Goal: Task Accomplishment & Management: Manage account settings

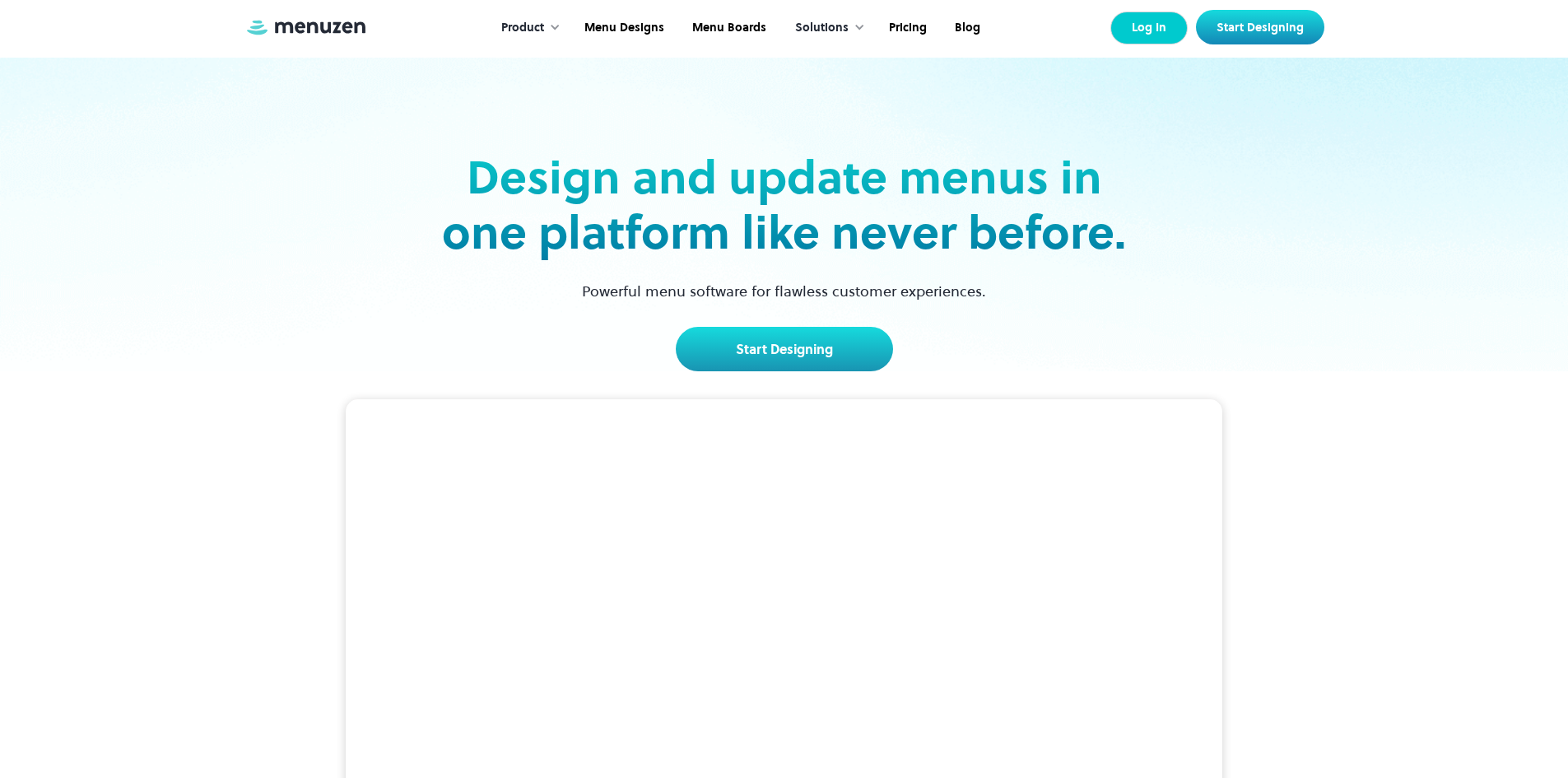
click at [1157, 34] on link "Log In" at bounding box center [1149, 28] width 78 height 32
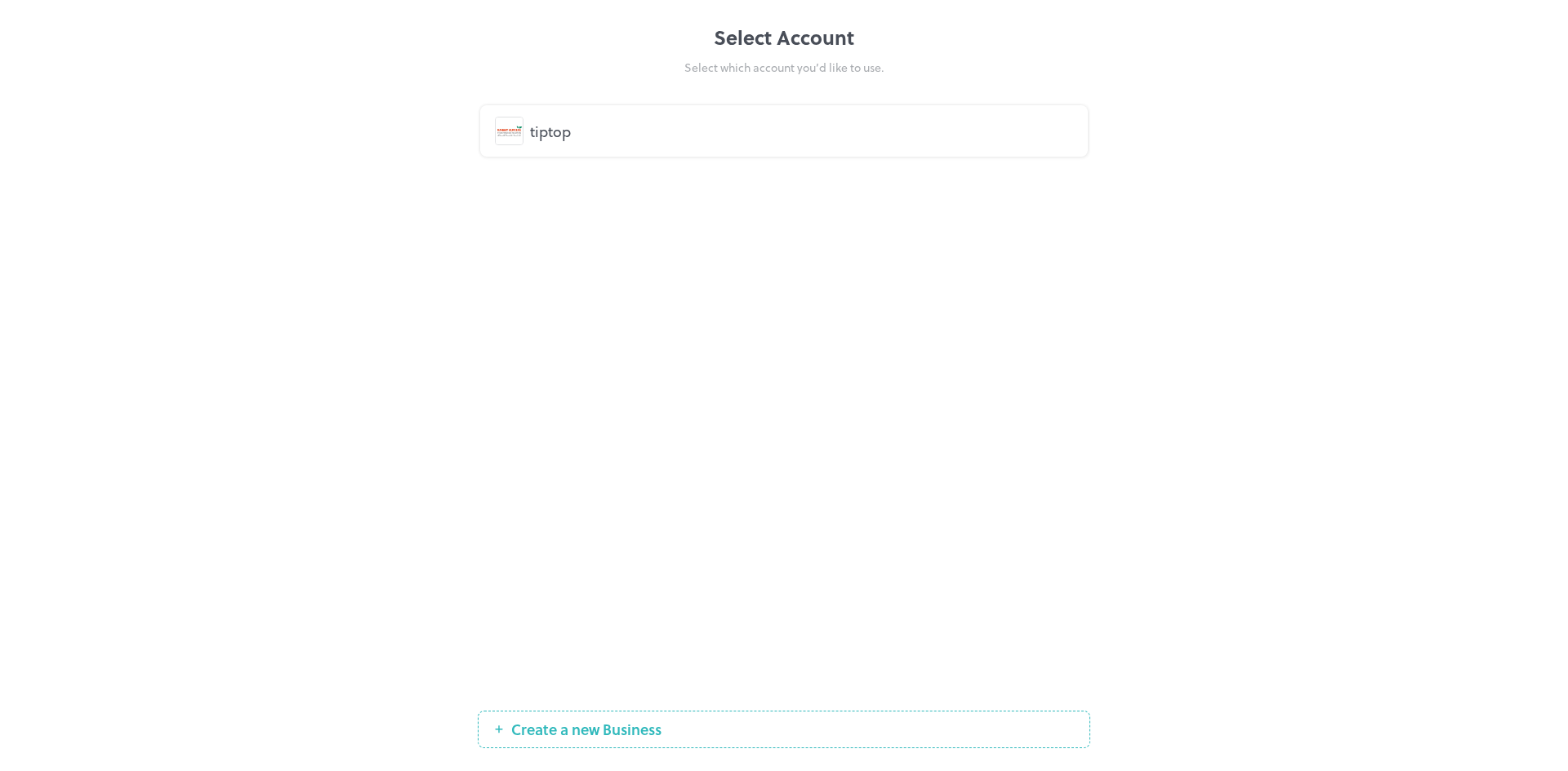
click at [583, 133] on div "tiptop" at bounding box center [801, 131] width 543 height 22
click at [593, 125] on div "tiptop" at bounding box center [801, 131] width 543 height 22
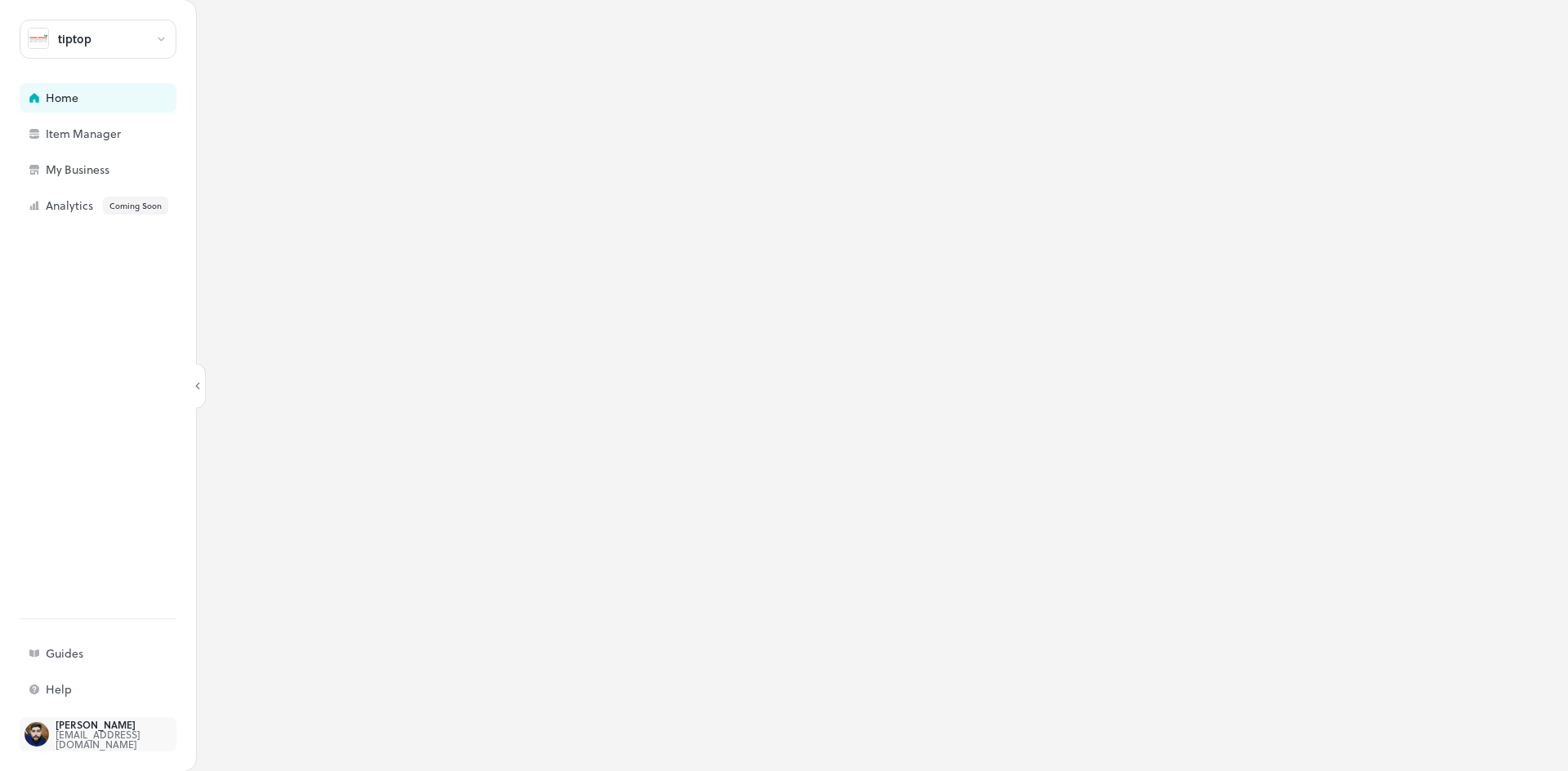
click at [86, 742] on div "saifloayhazem98@gmail.com" at bounding box center [132, 740] width 154 height 20
click at [38, 736] on img at bounding box center [36, 734] width 24 height 24
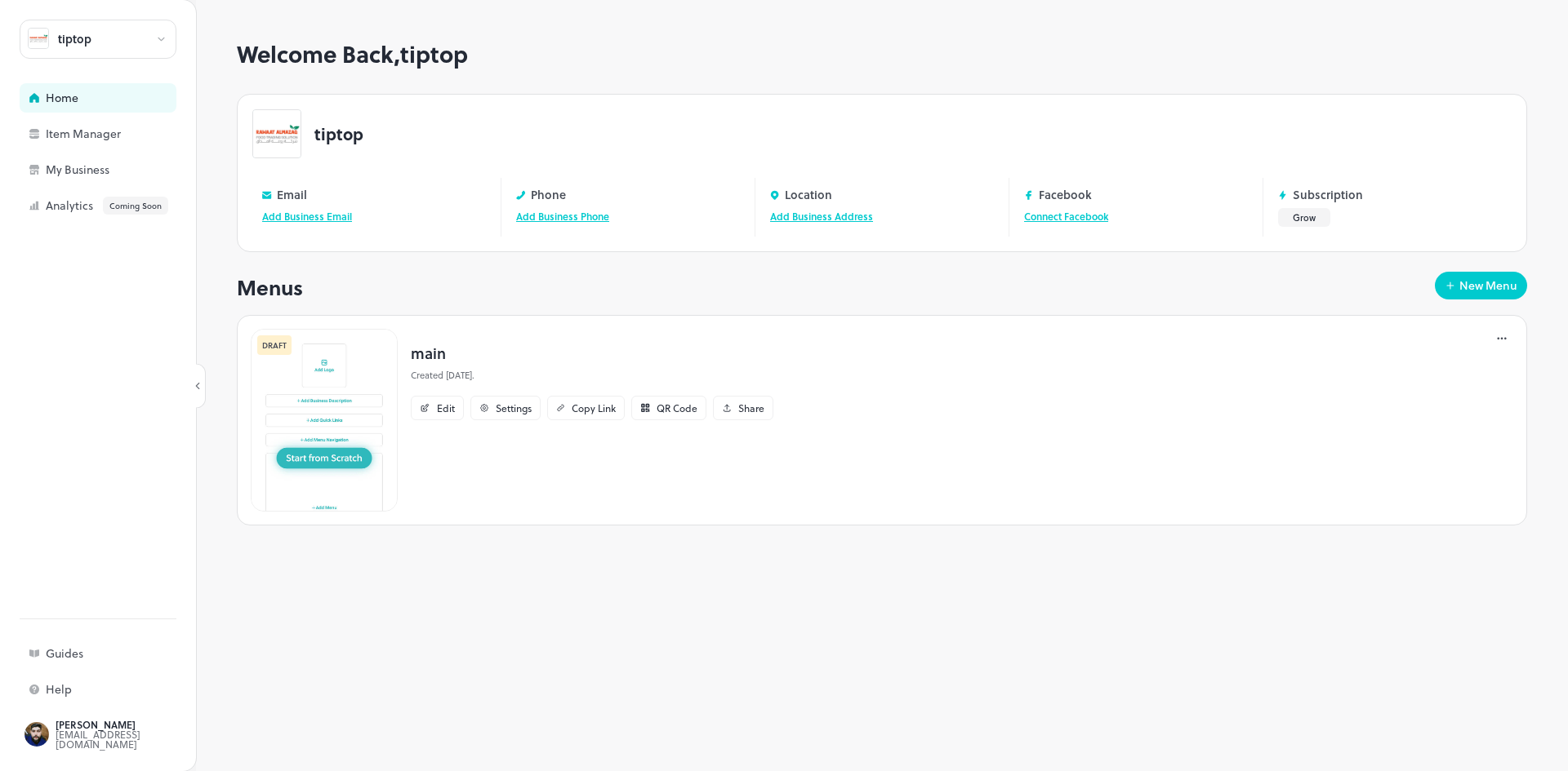
click at [145, 37] on div "tiptop" at bounding box center [98, 39] width 157 height 39
click at [69, 248] on div at bounding box center [784, 386] width 1568 height 771
click at [80, 736] on div "[EMAIL_ADDRESS][DOMAIN_NAME]" at bounding box center [132, 740] width 154 height 20
click at [620, 44] on h1 "Welcome Back, tiptop" at bounding box center [882, 55] width 1291 height 27
click at [112, 142] on div "Item Manager" at bounding box center [98, 133] width 157 height 30
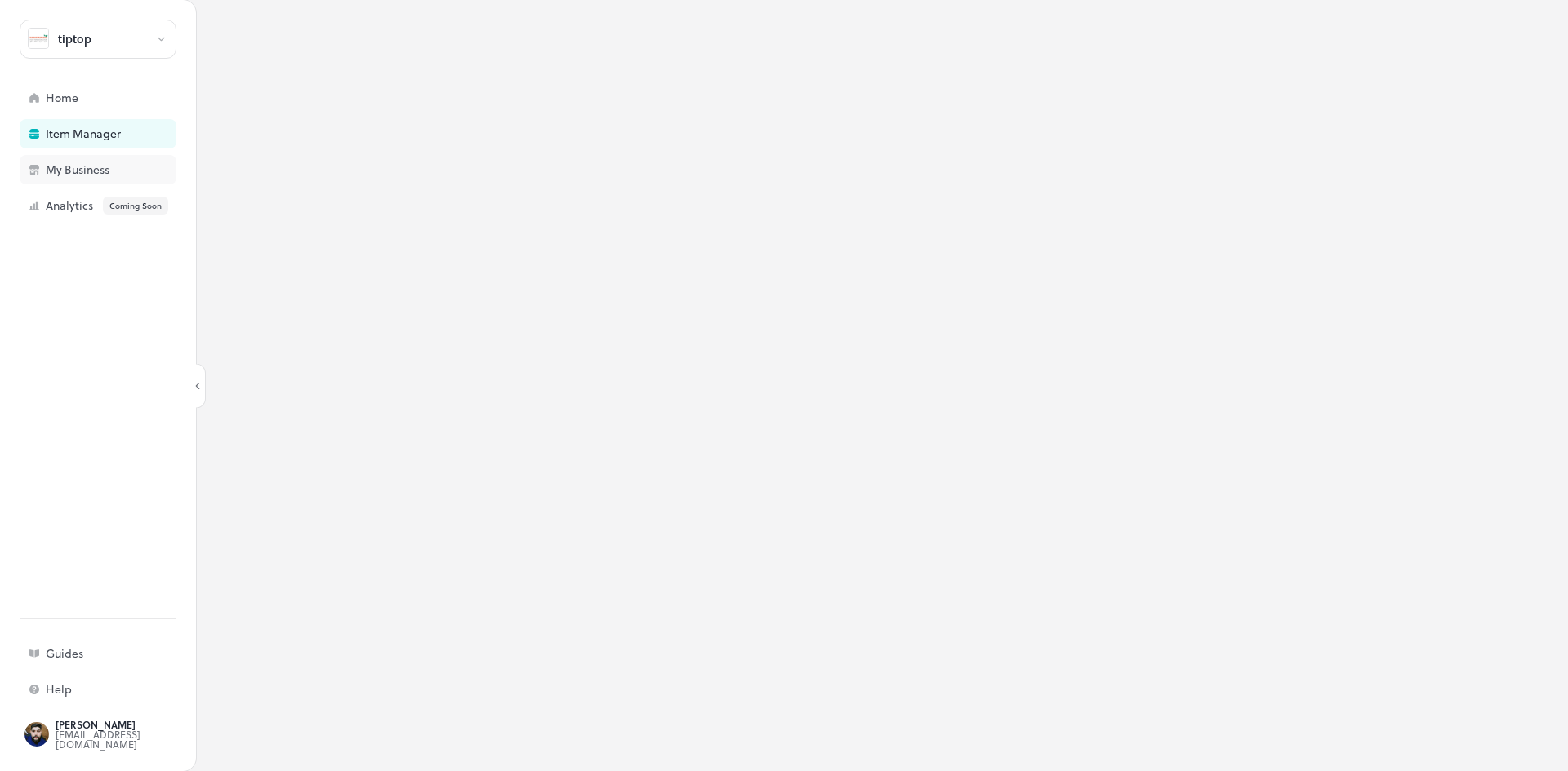
click at [112, 168] on div "My Business" at bounding box center [127, 169] width 163 height 12
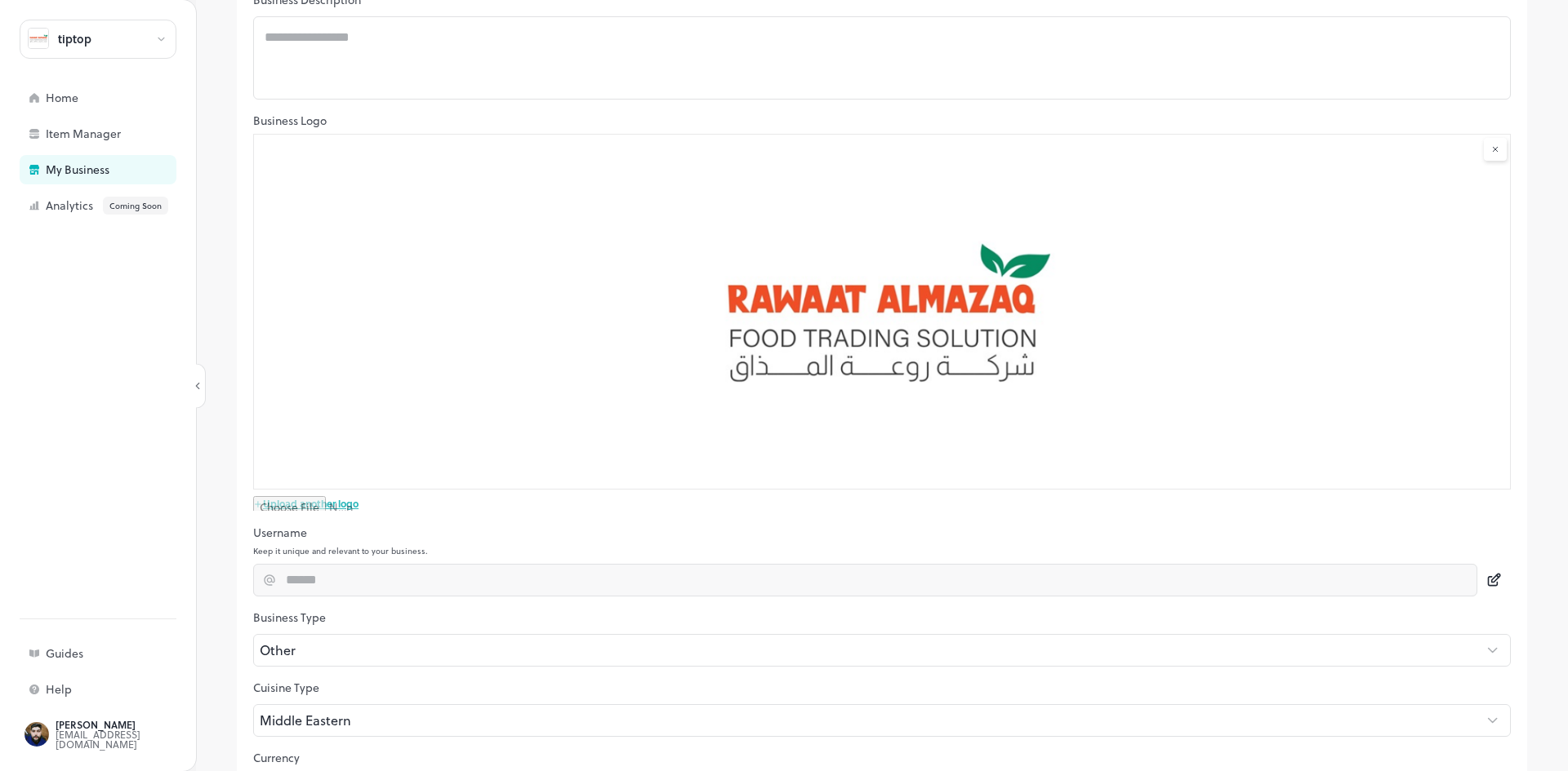
scroll to position [311, 0]
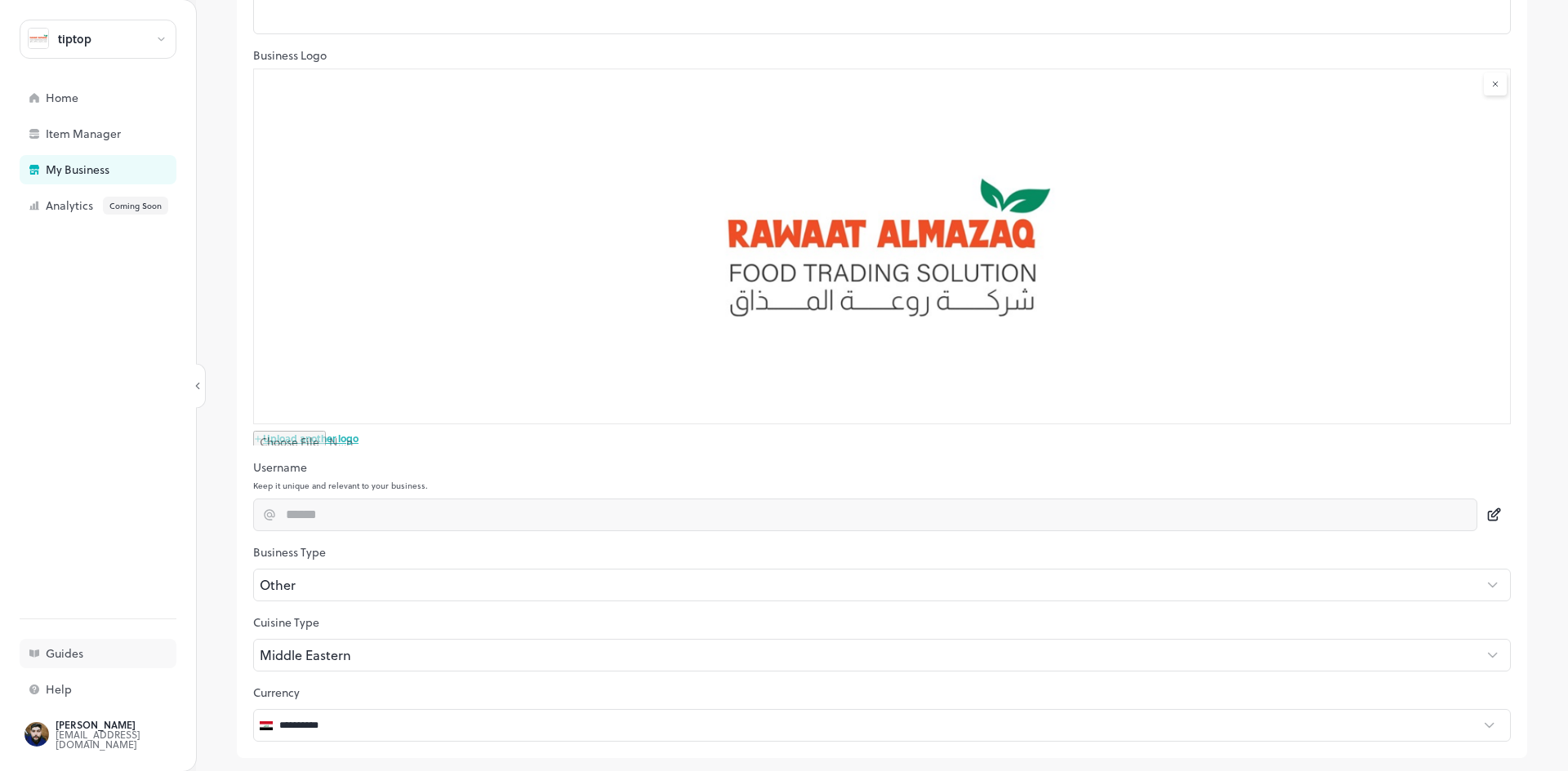
click at [60, 656] on div "Guides" at bounding box center [127, 653] width 163 height 12
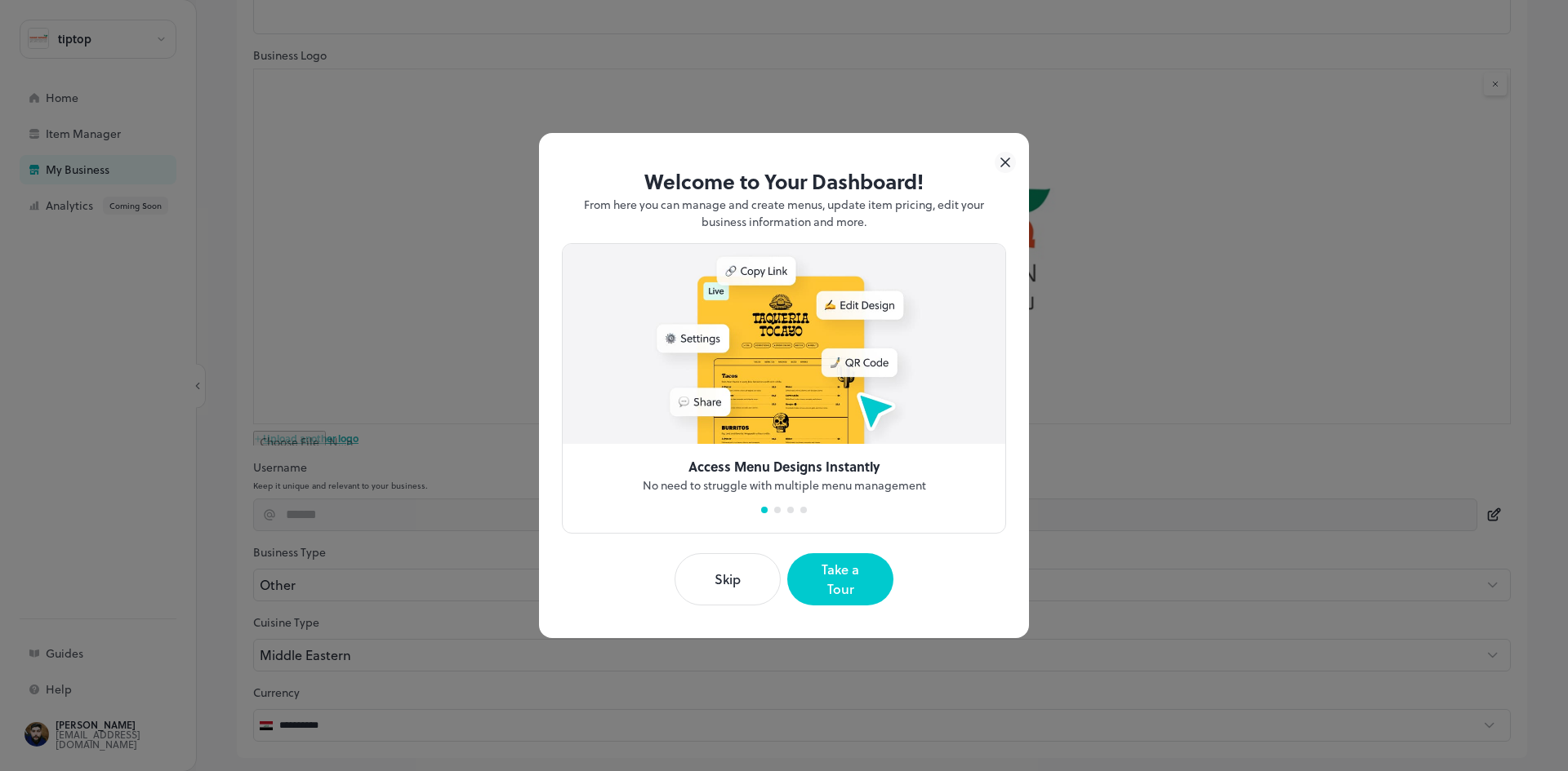
click at [742, 578] on button "Skip" at bounding box center [728, 580] width 107 height 52
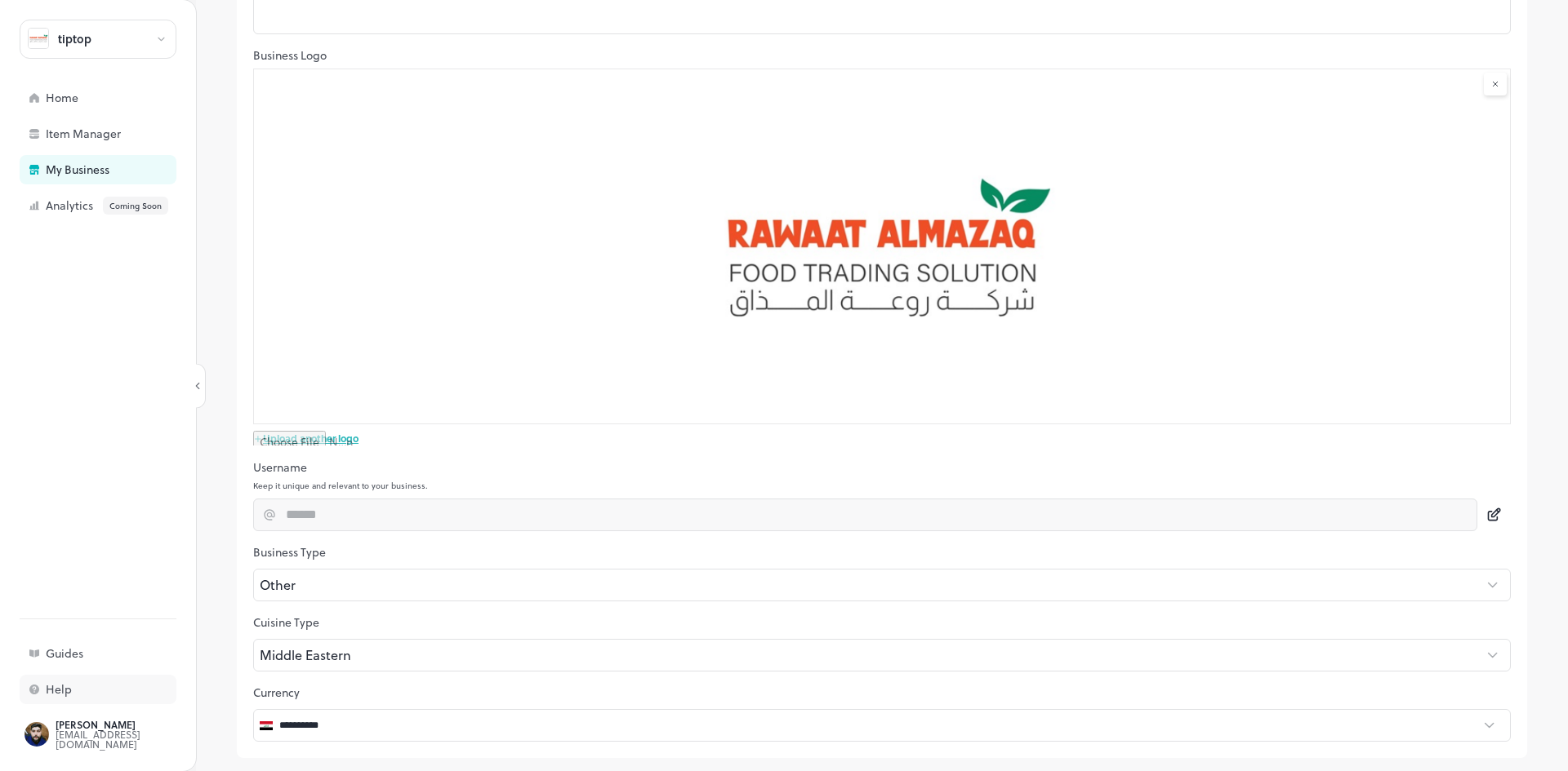
click at [60, 685] on div "Help" at bounding box center [127, 690] width 163 height 12
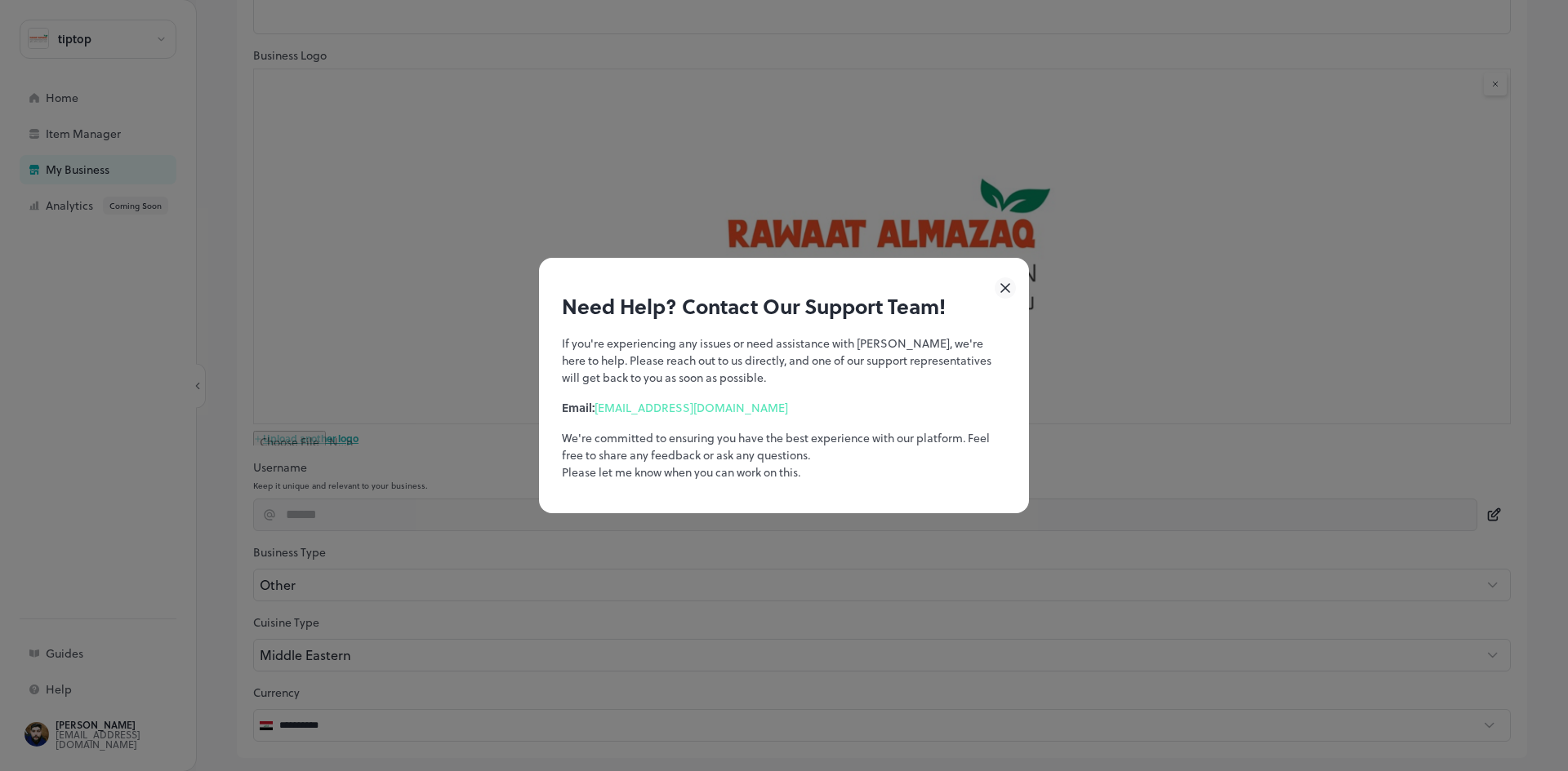
click at [1005, 281] on icon at bounding box center [1005, 288] width 21 height 21
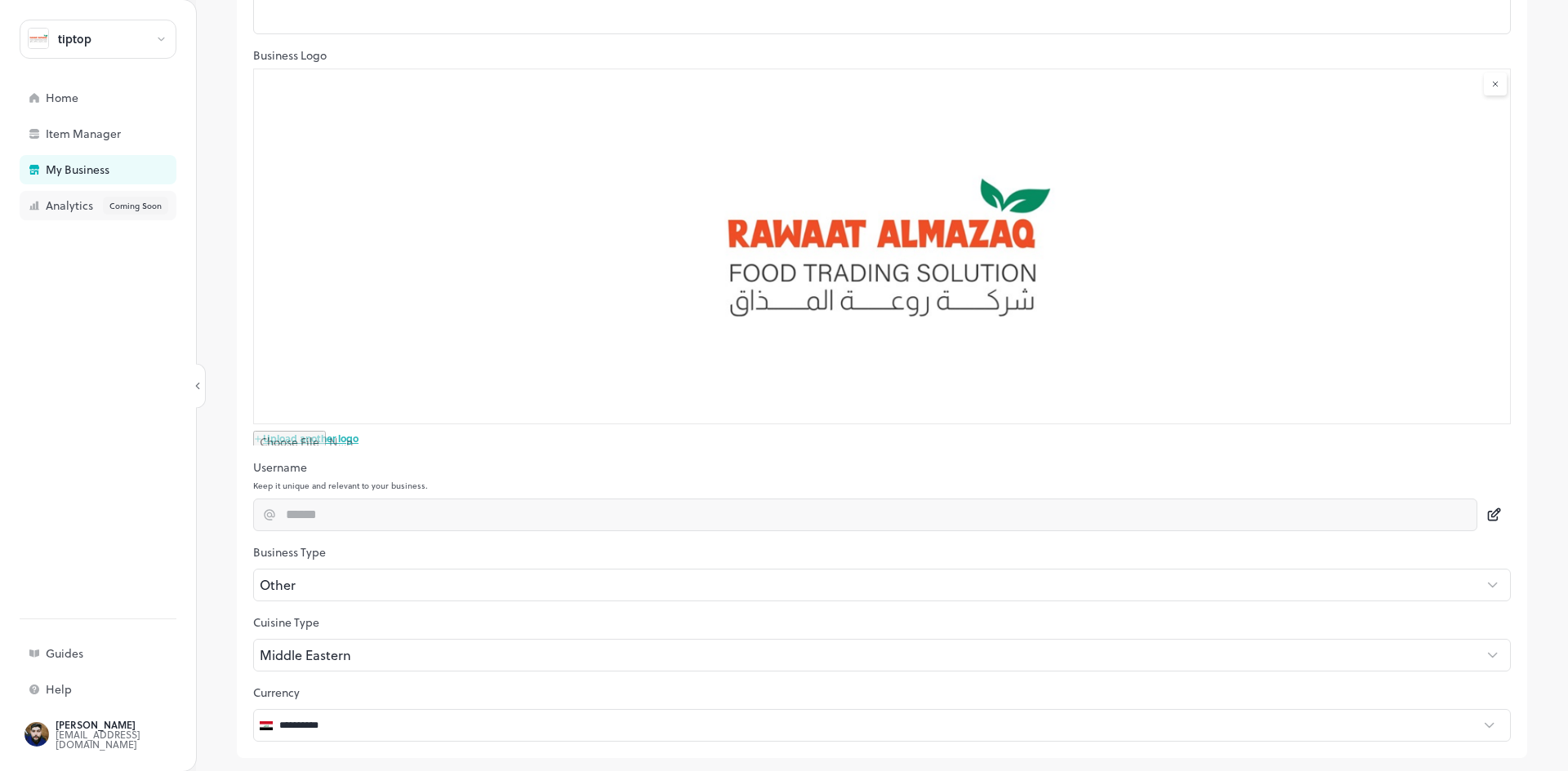
click at [100, 195] on div "Analytics Coming Soon" at bounding box center [98, 206] width 157 height 30
click at [75, 685] on div "Help" at bounding box center [127, 690] width 163 height 12
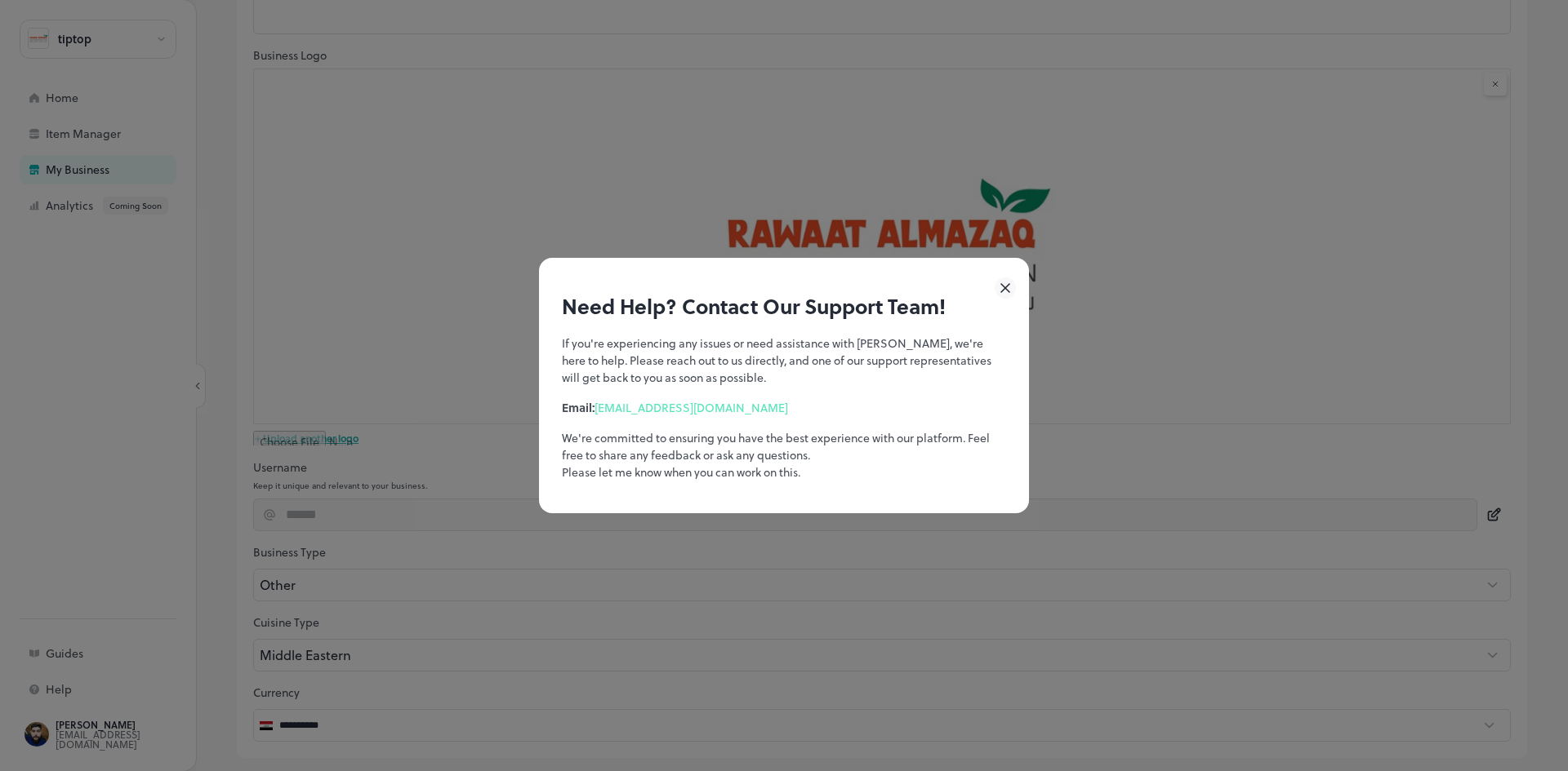
click at [1007, 281] on icon at bounding box center [1005, 288] width 21 height 21
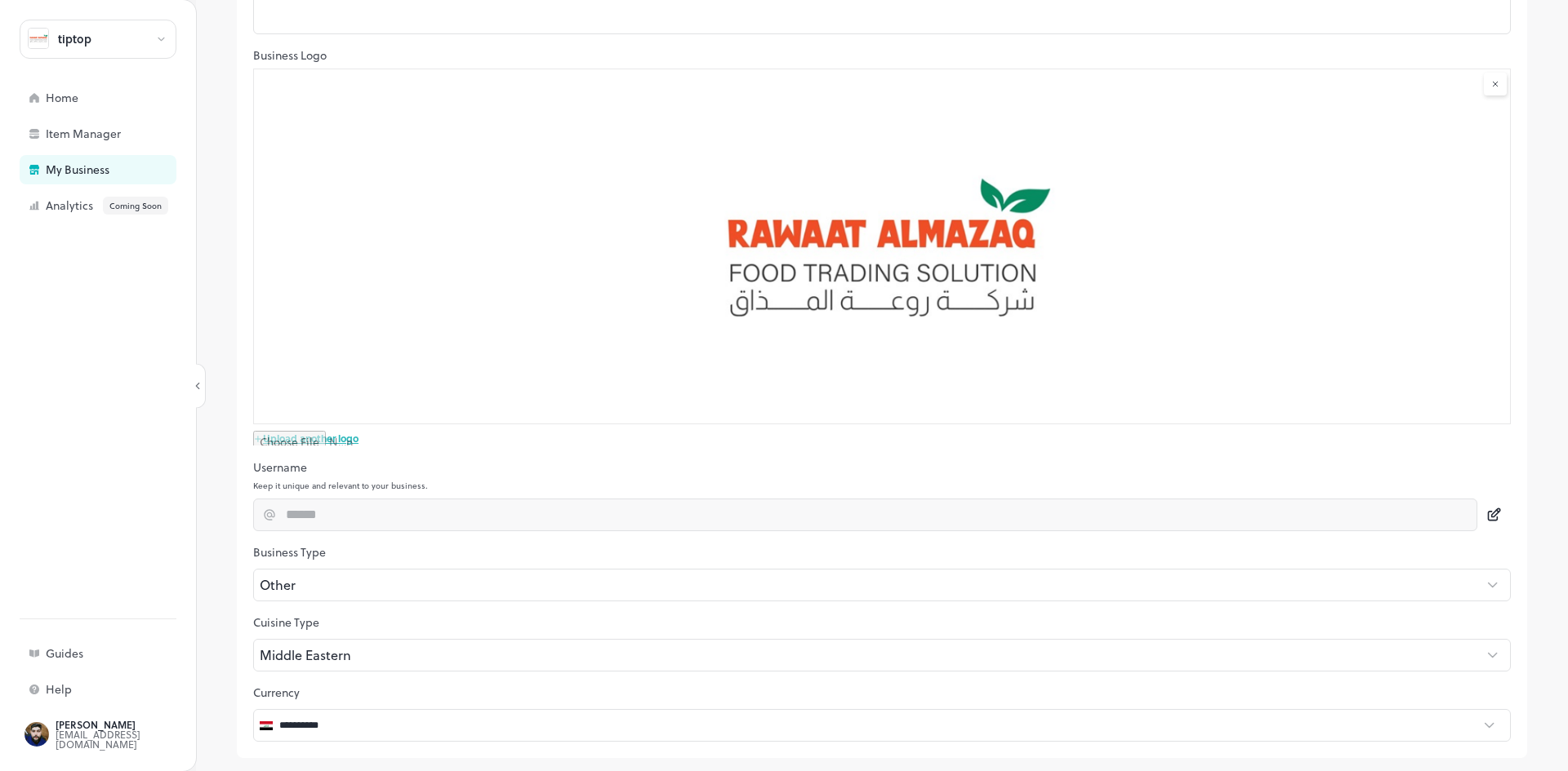
scroll to position [0, 0]
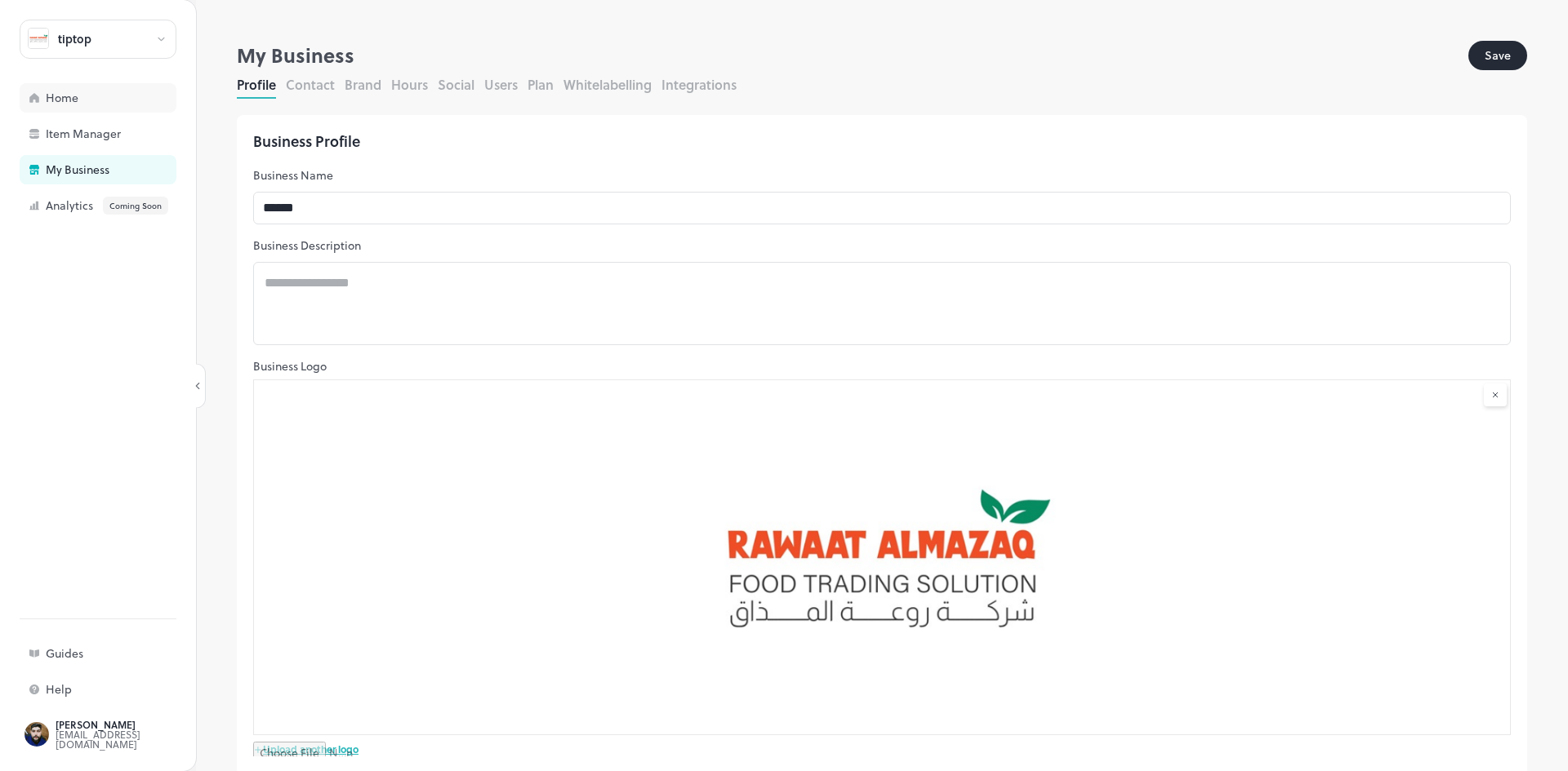
click at [102, 89] on div "Home" at bounding box center [98, 97] width 157 height 30
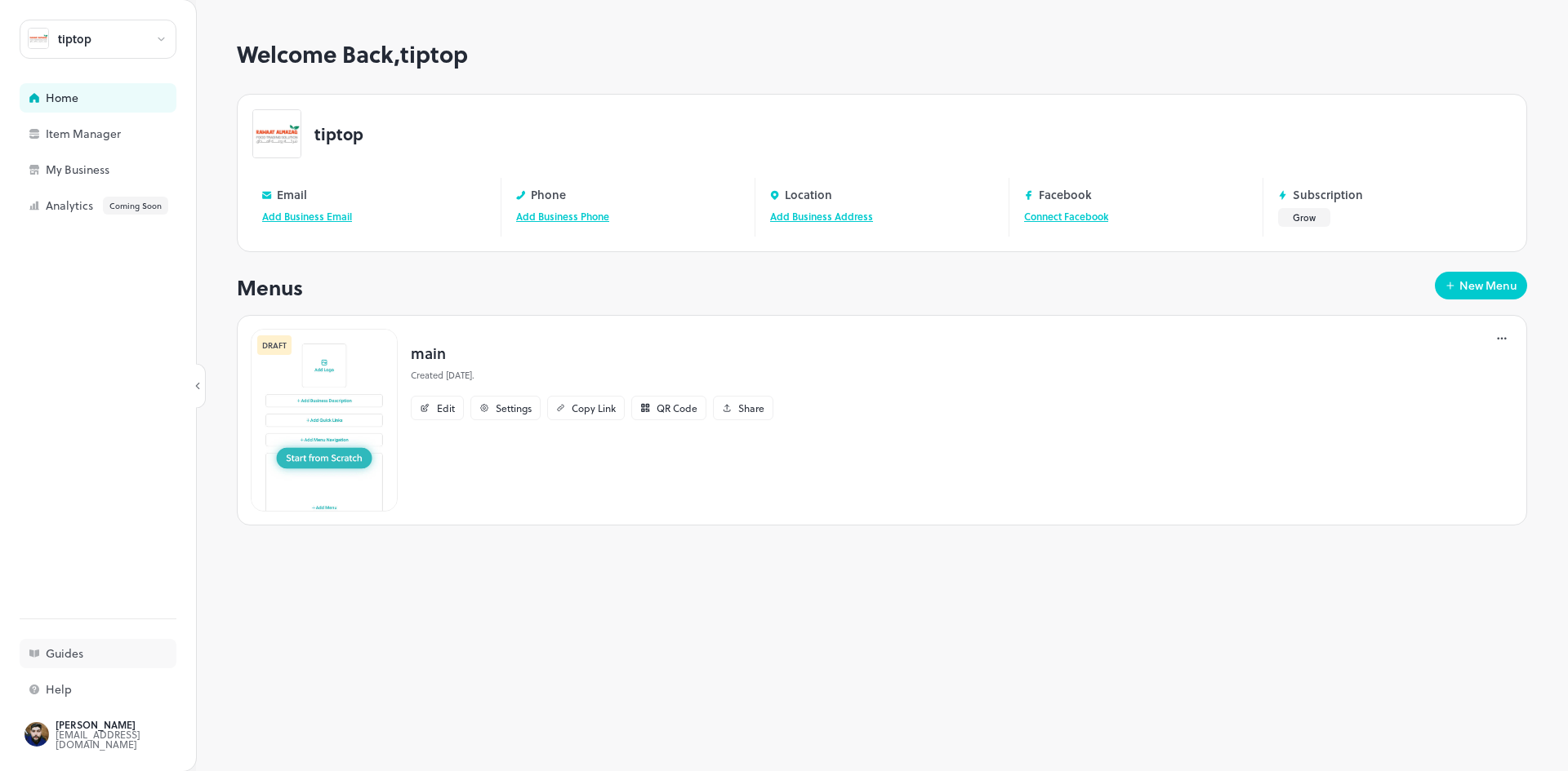
click at [80, 659] on div "Guides" at bounding box center [127, 653] width 163 height 12
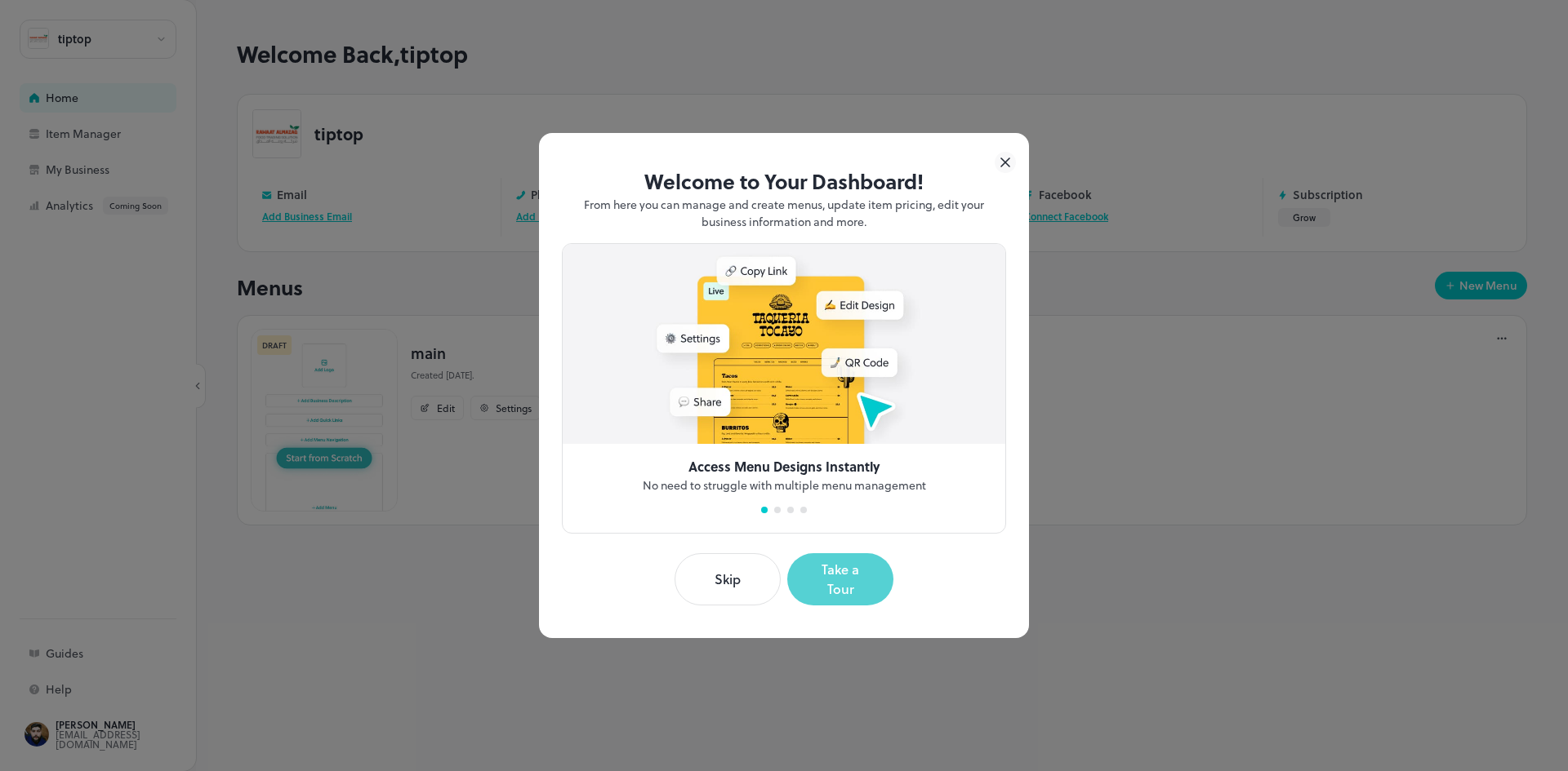
click at [884, 582] on button "Take a Tour" at bounding box center [840, 580] width 107 height 52
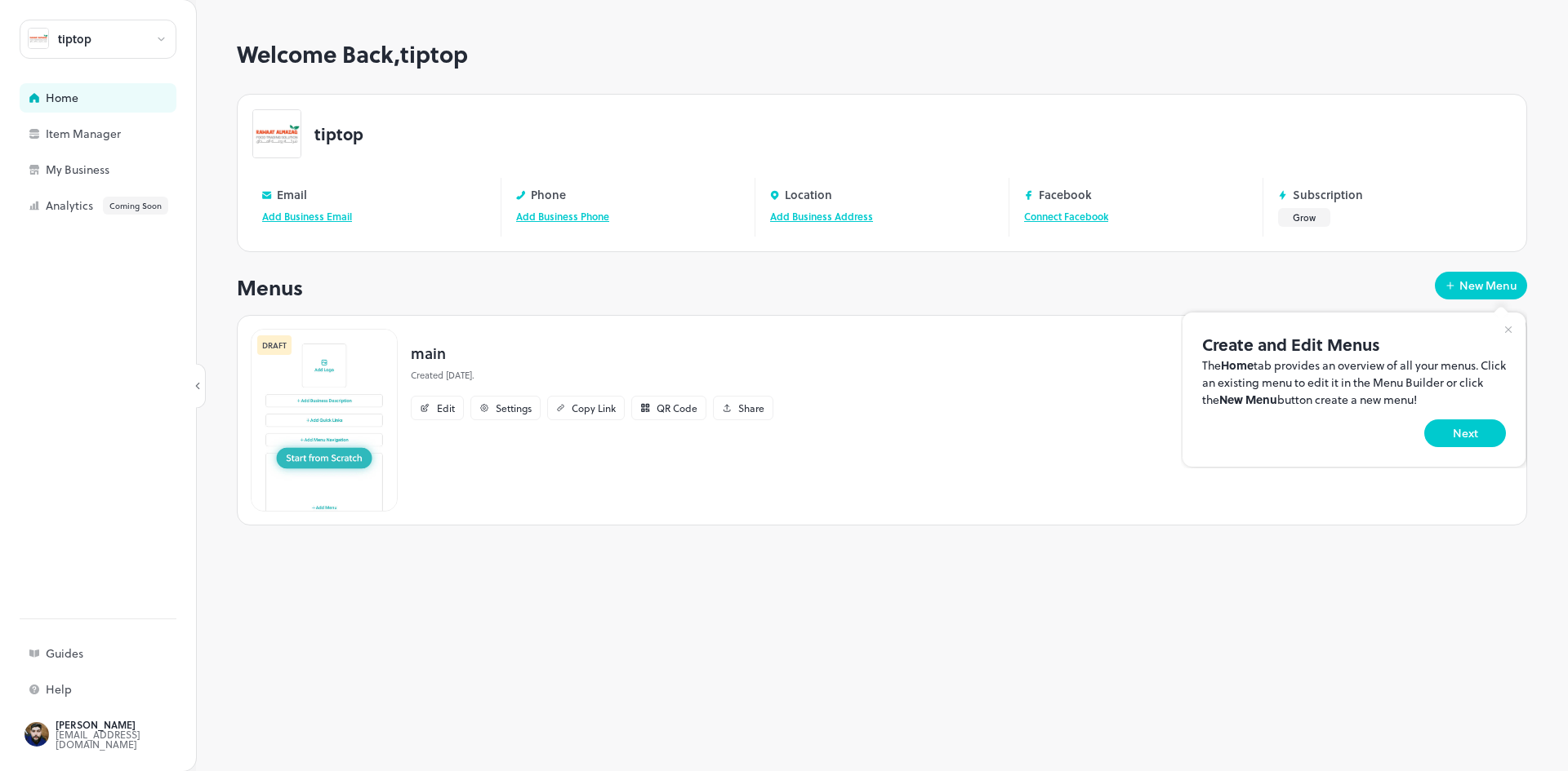
click at [489, 411] on div at bounding box center [784, 386] width 1568 height 771
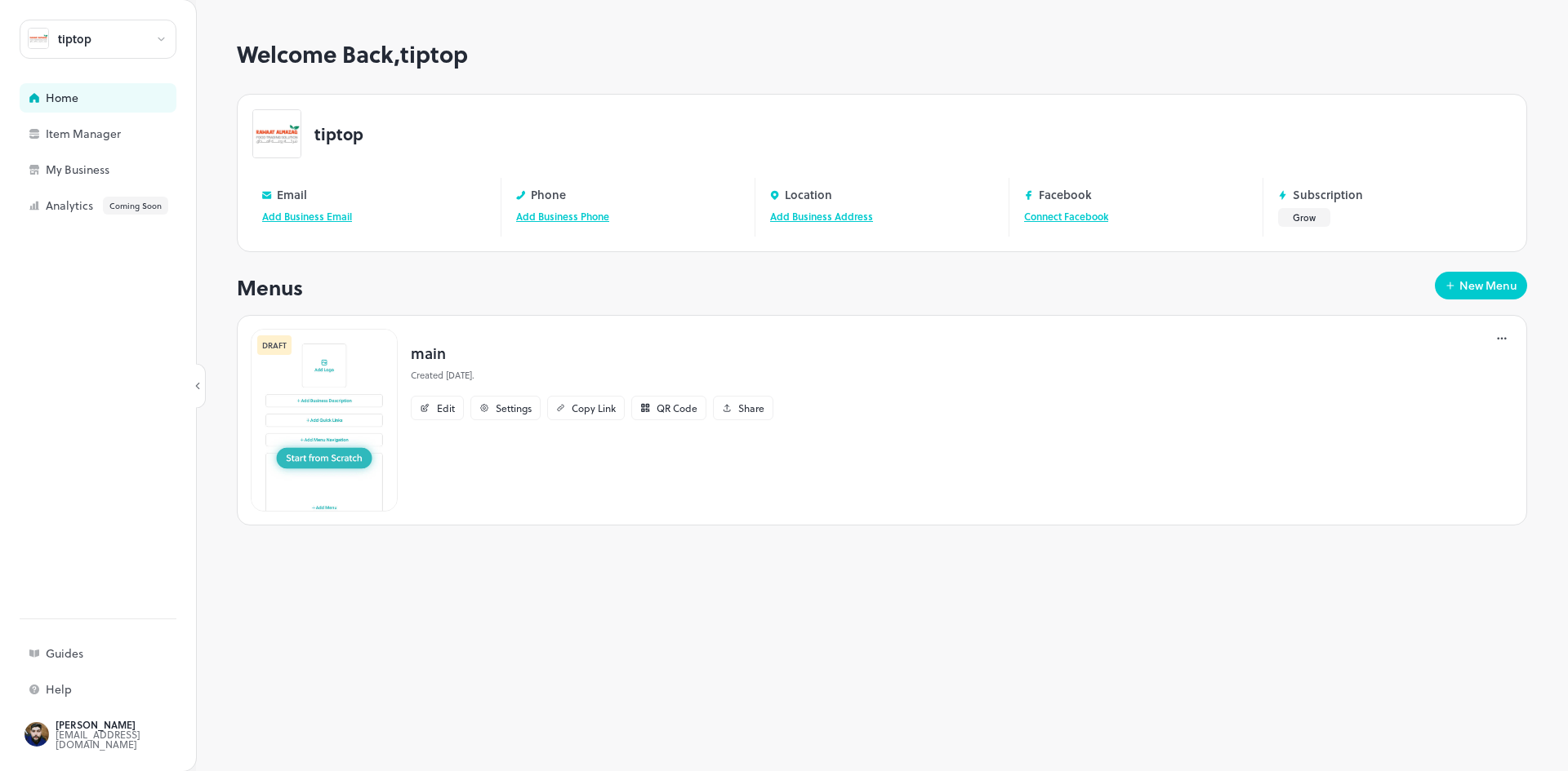
click at [489, 411] on icon at bounding box center [484, 408] width 10 height 10
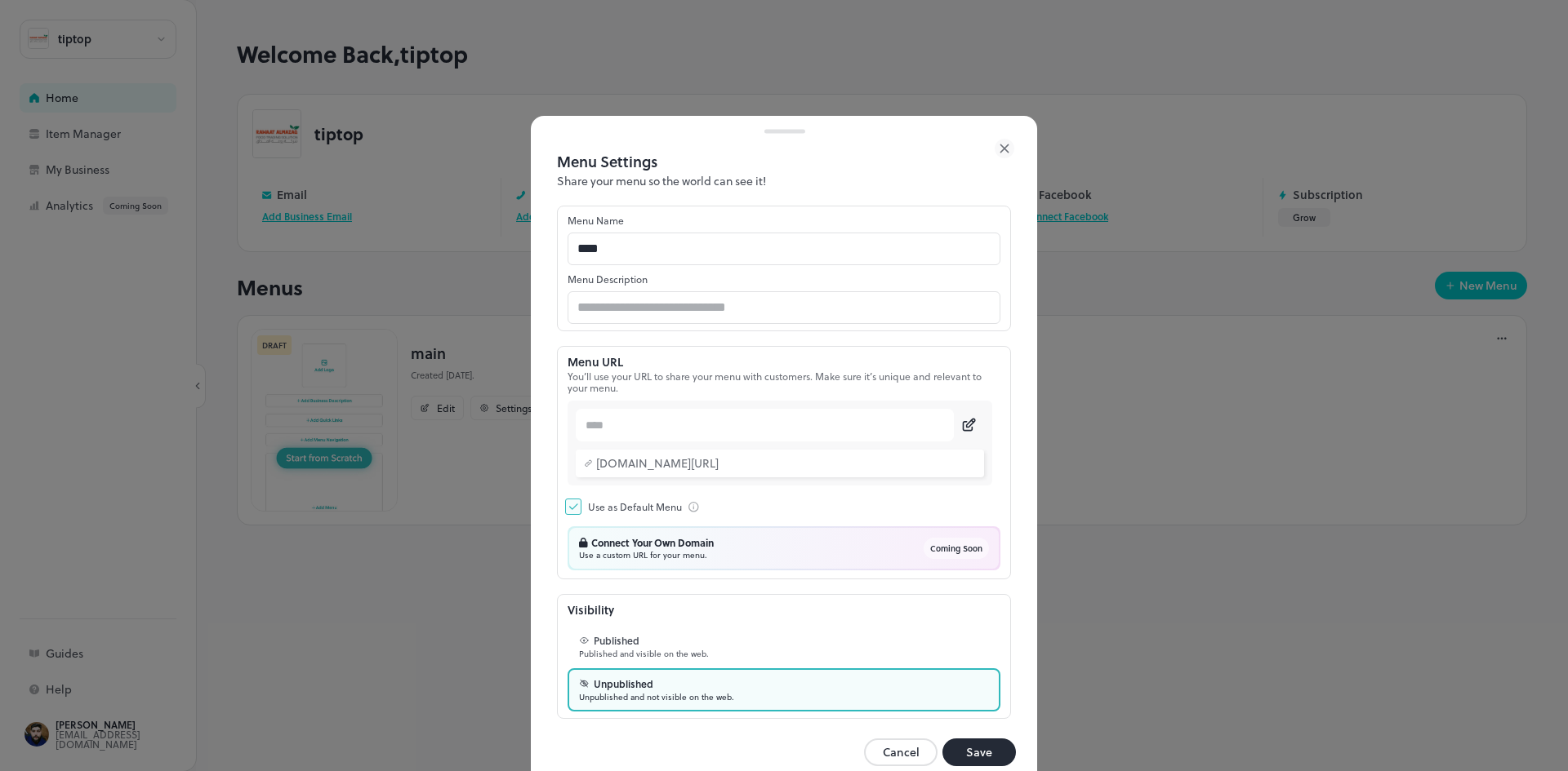
click at [654, 546] on div "Connect Your Own Domain" at bounding box center [646, 543] width 135 height 11
click at [770, 538] on div "Connect Your Own Domain Use a custom URL for your menu. Coming Soon" at bounding box center [784, 548] width 410 height 22
click at [1011, 152] on icon at bounding box center [1004, 148] width 20 height 20
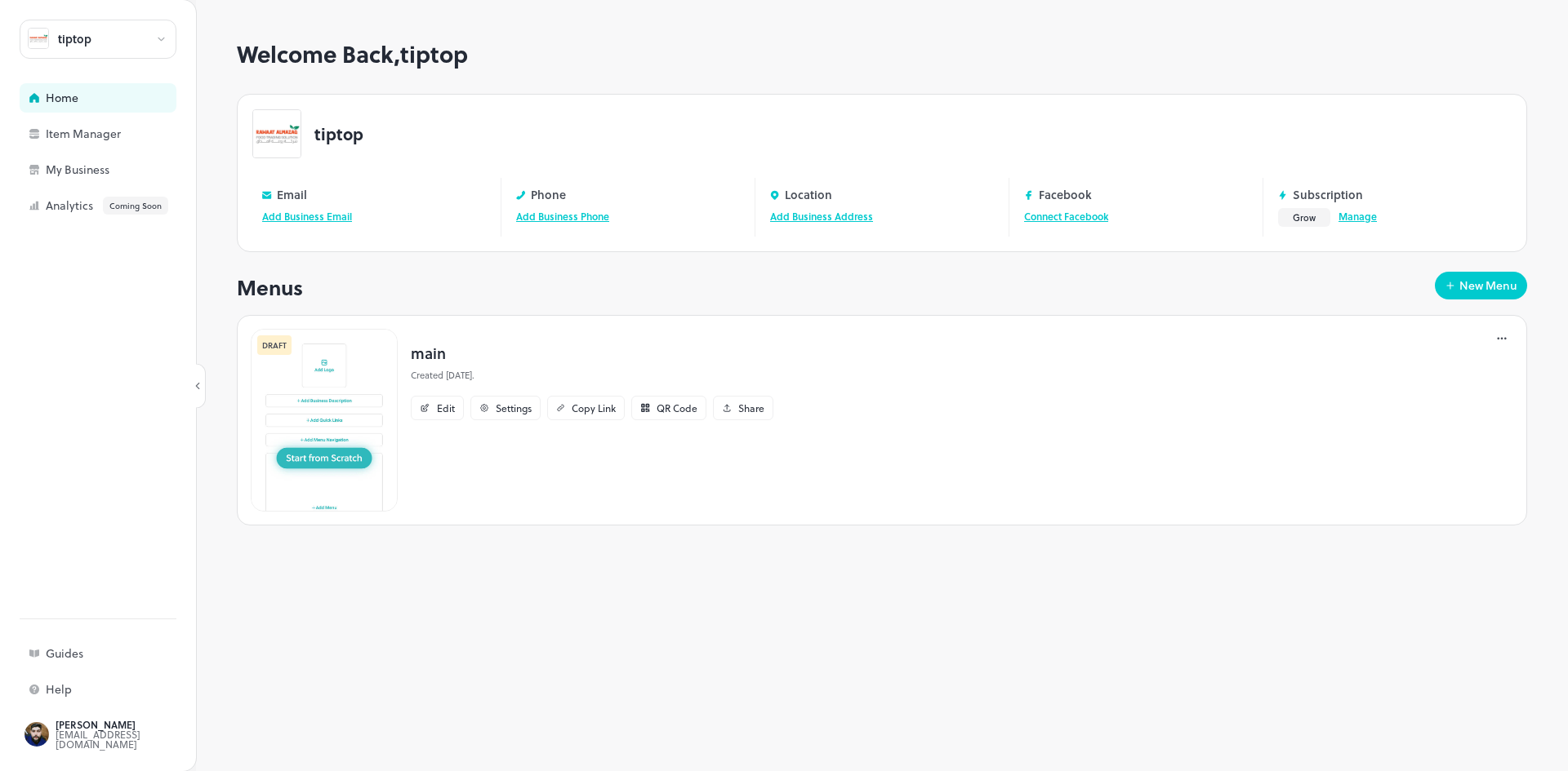
click at [1350, 216] on link "Manage" at bounding box center [1358, 216] width 38 height 14
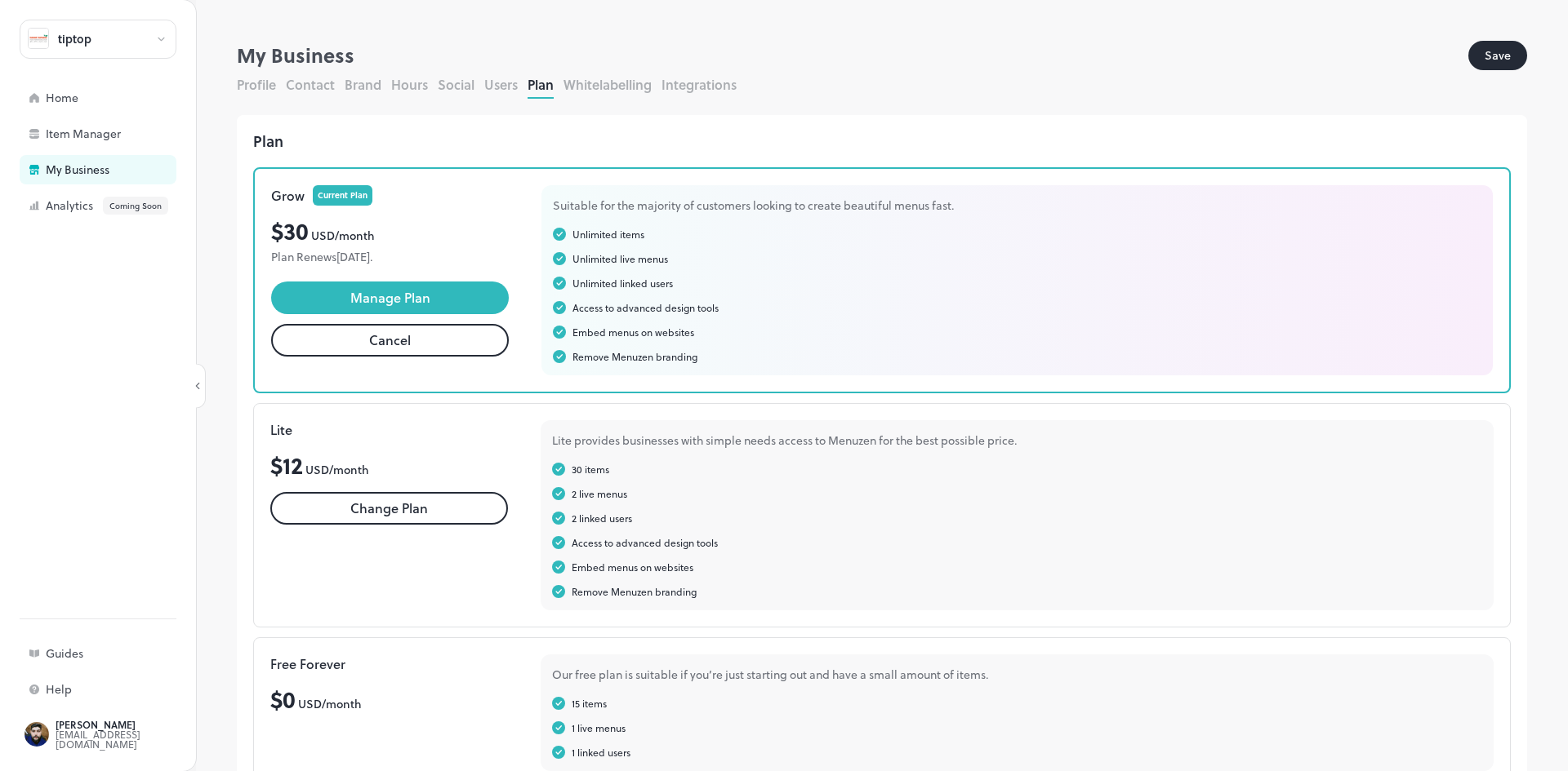
click at [458, 340] on button "Cancel" at bounding box center [390, 340] width 238 height 32
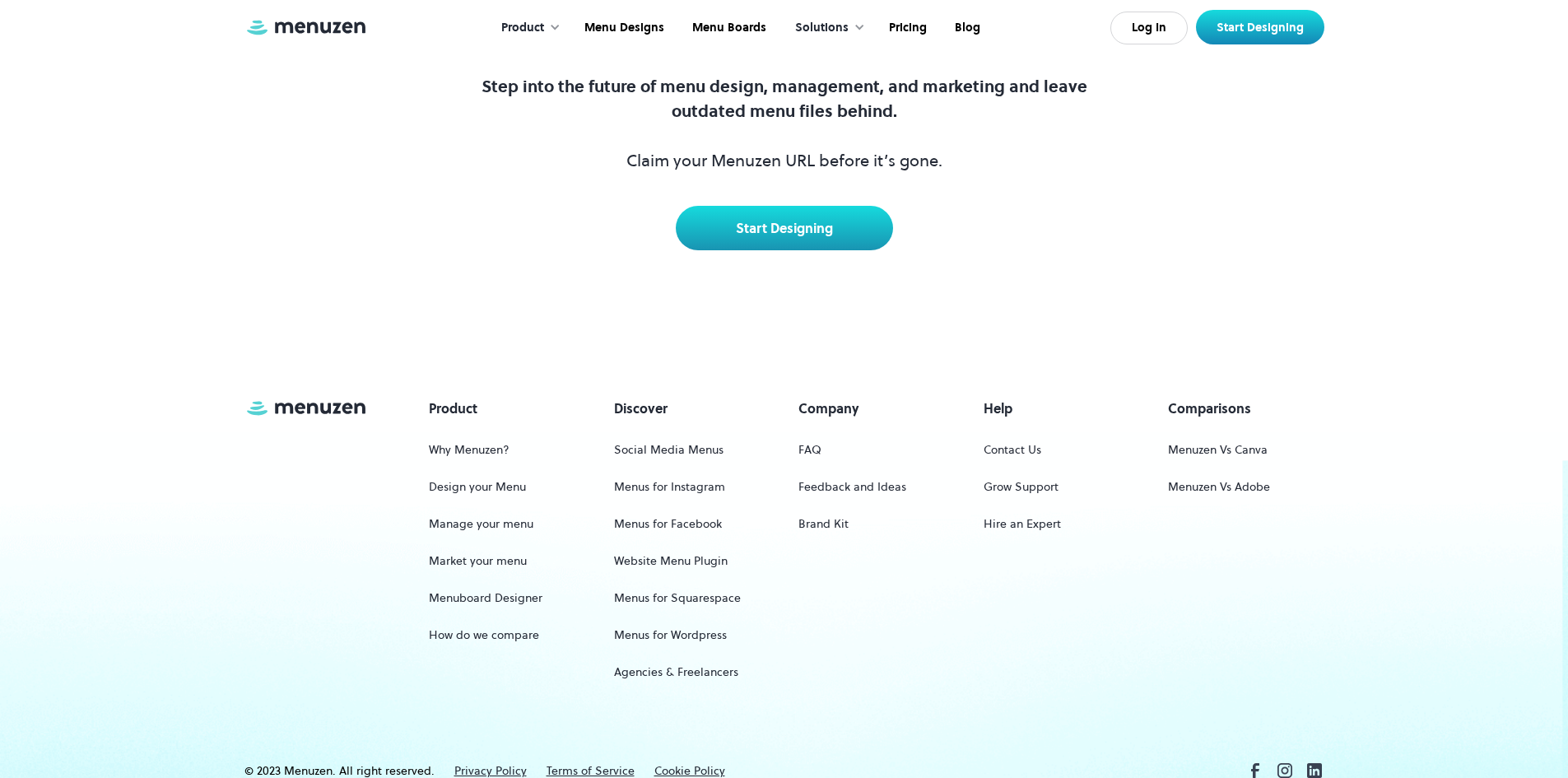
scroll to position [7282, 0]
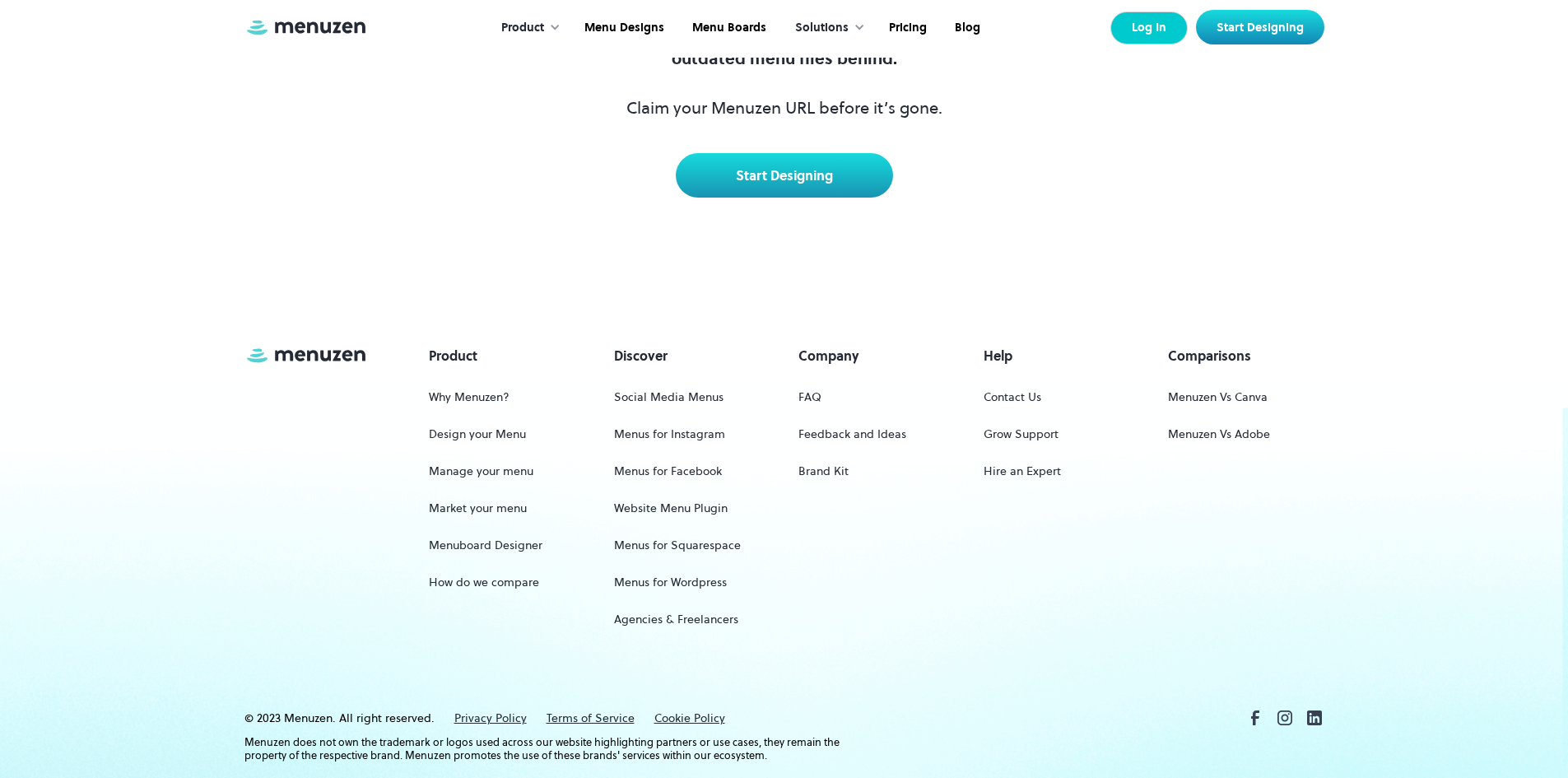
click at [1131, 31] on link "Log In" at bounding box center [1149, 28] width 78 height 32
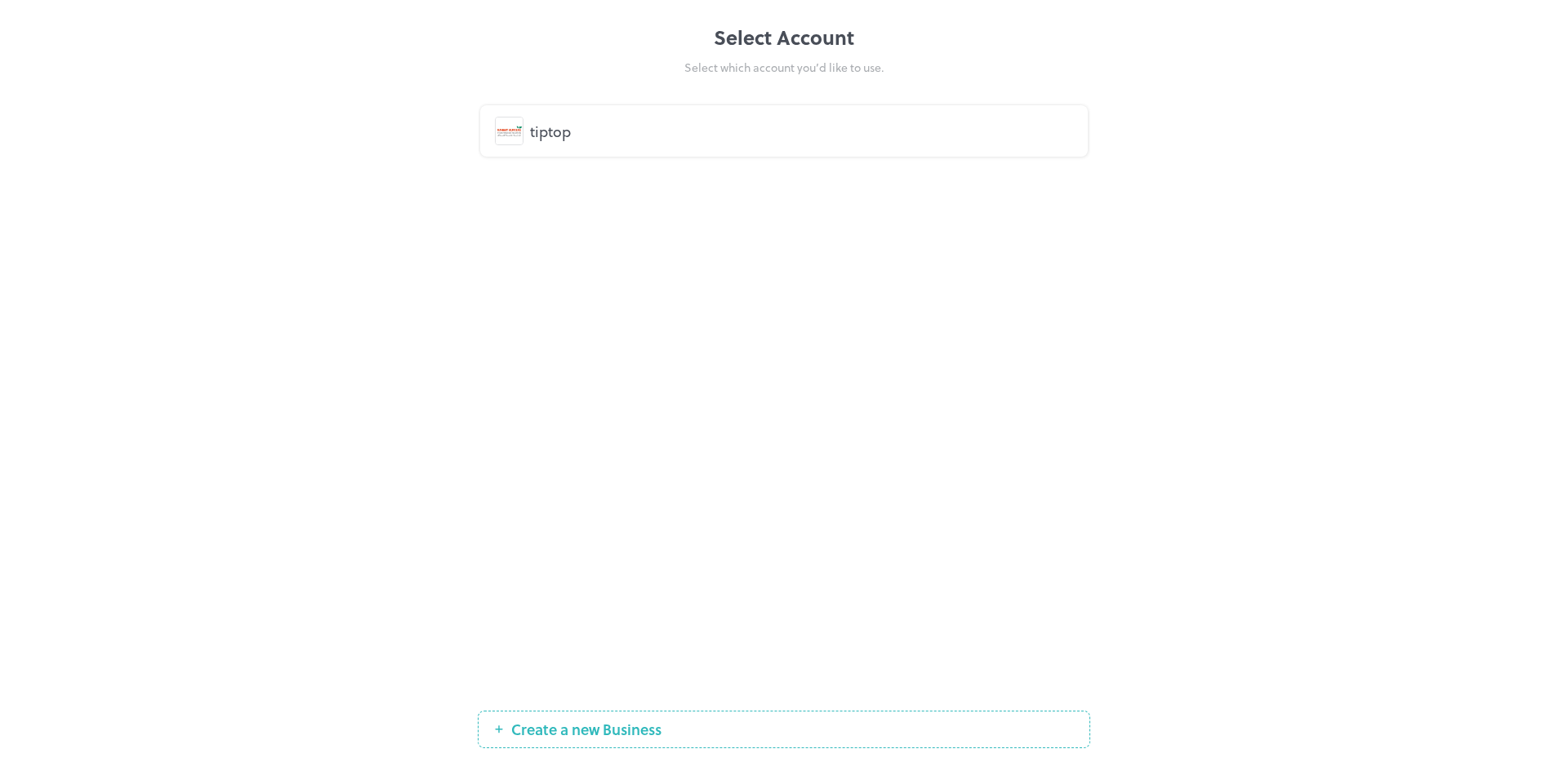
click at [580, 129] on div "tiptop" at bounding box center [801, 131] width 543 height 22
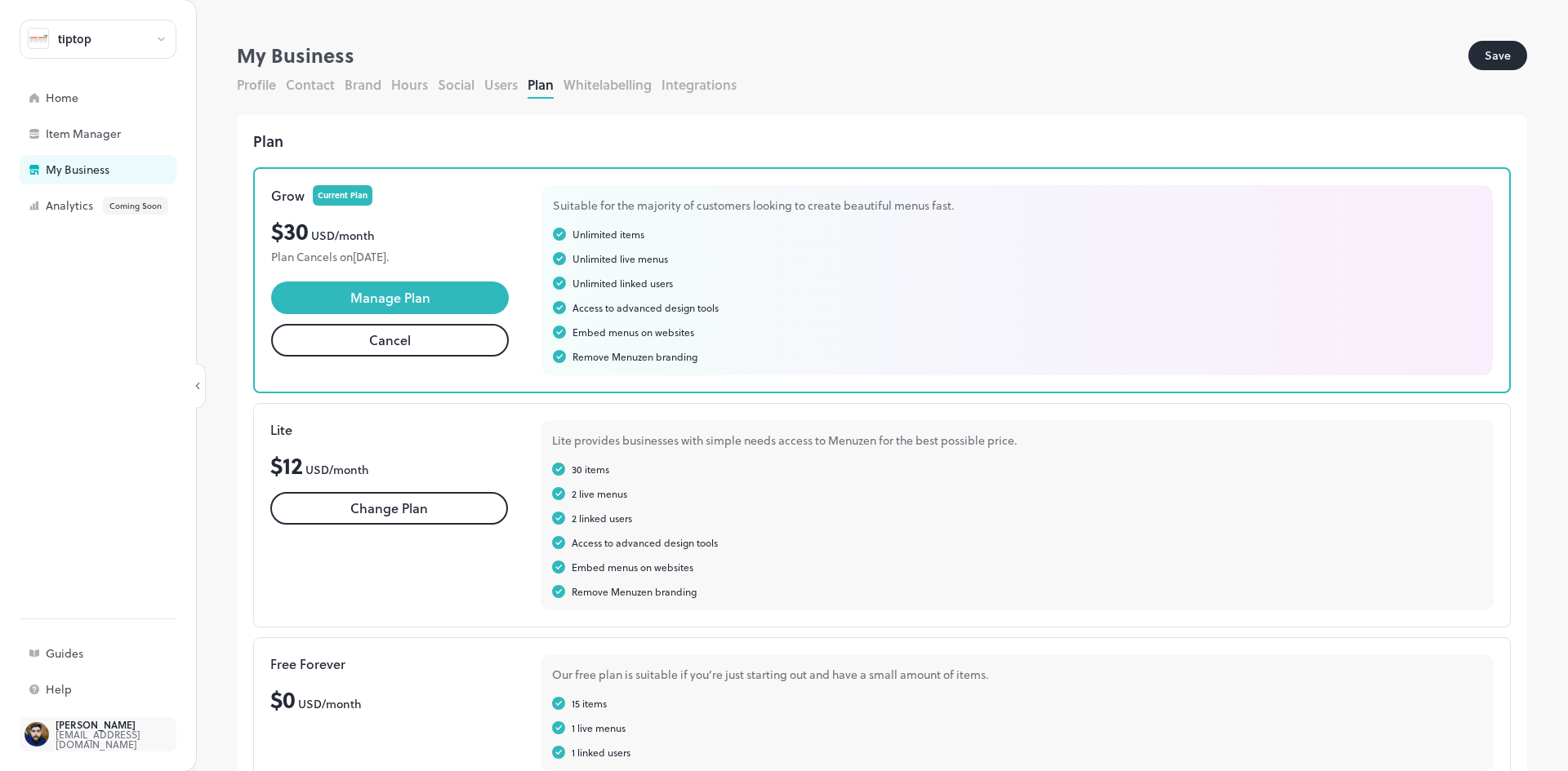
click at [127, 745] on div "[EMAIL_ADDRESS][DOMAIN_NAME]" at bounding box center [132, 740] width 154 height 20
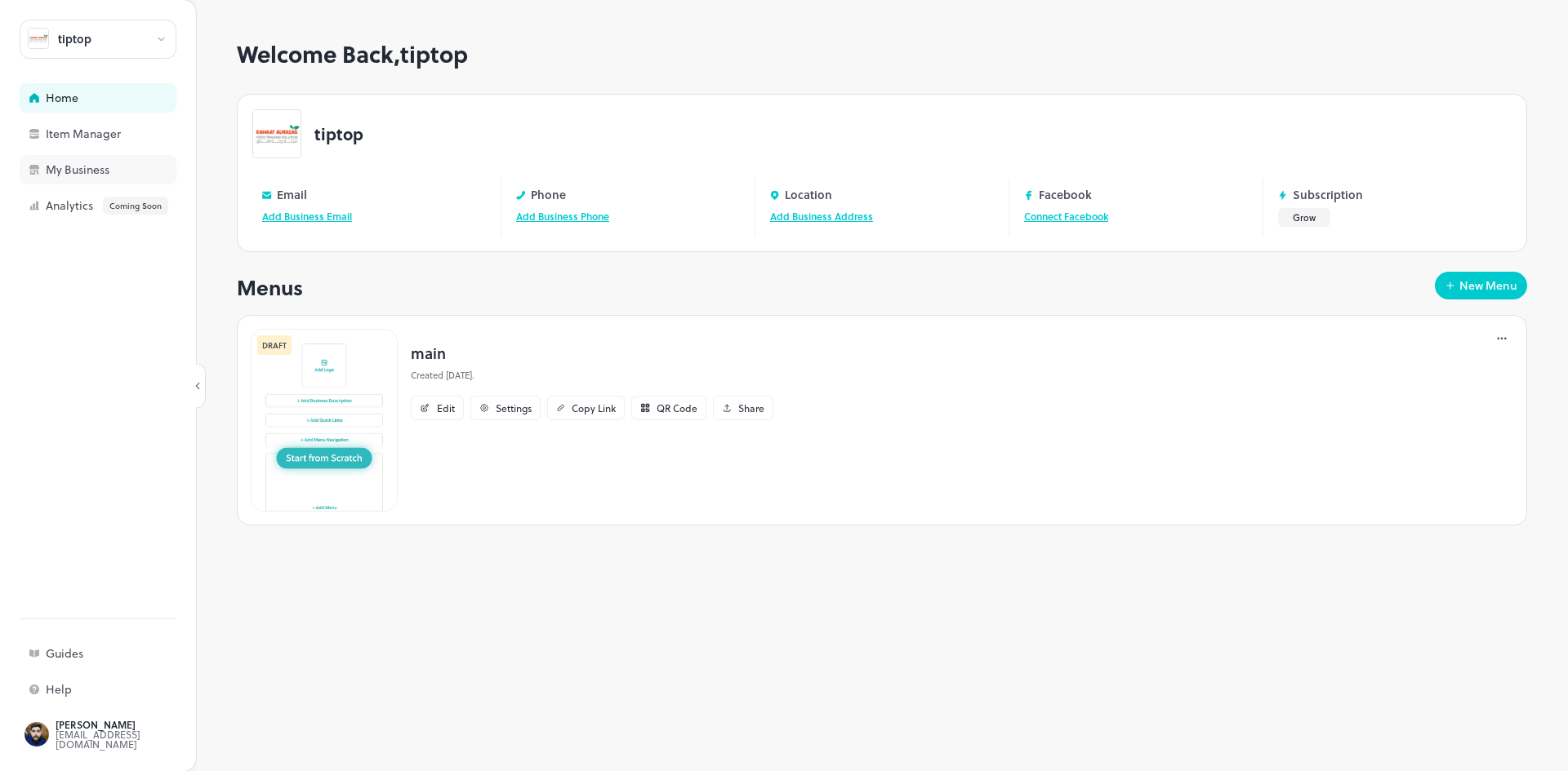
click at [109, 166] on div "My Business" at bounding box center [127, 169] width 163 height 12
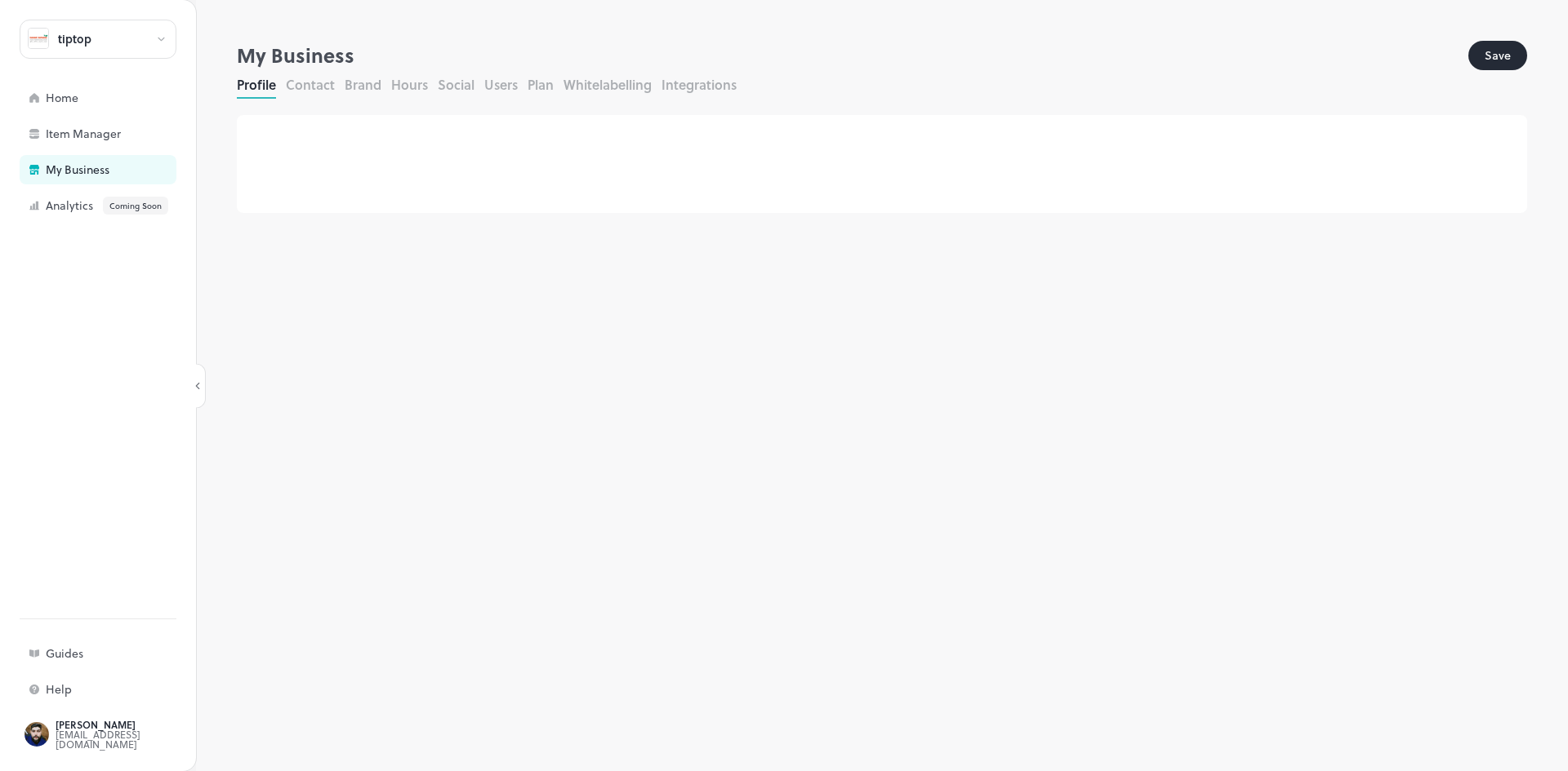
click at [547, 84] on button "Plan" at bounding box center [540, 84] width 26 height 19
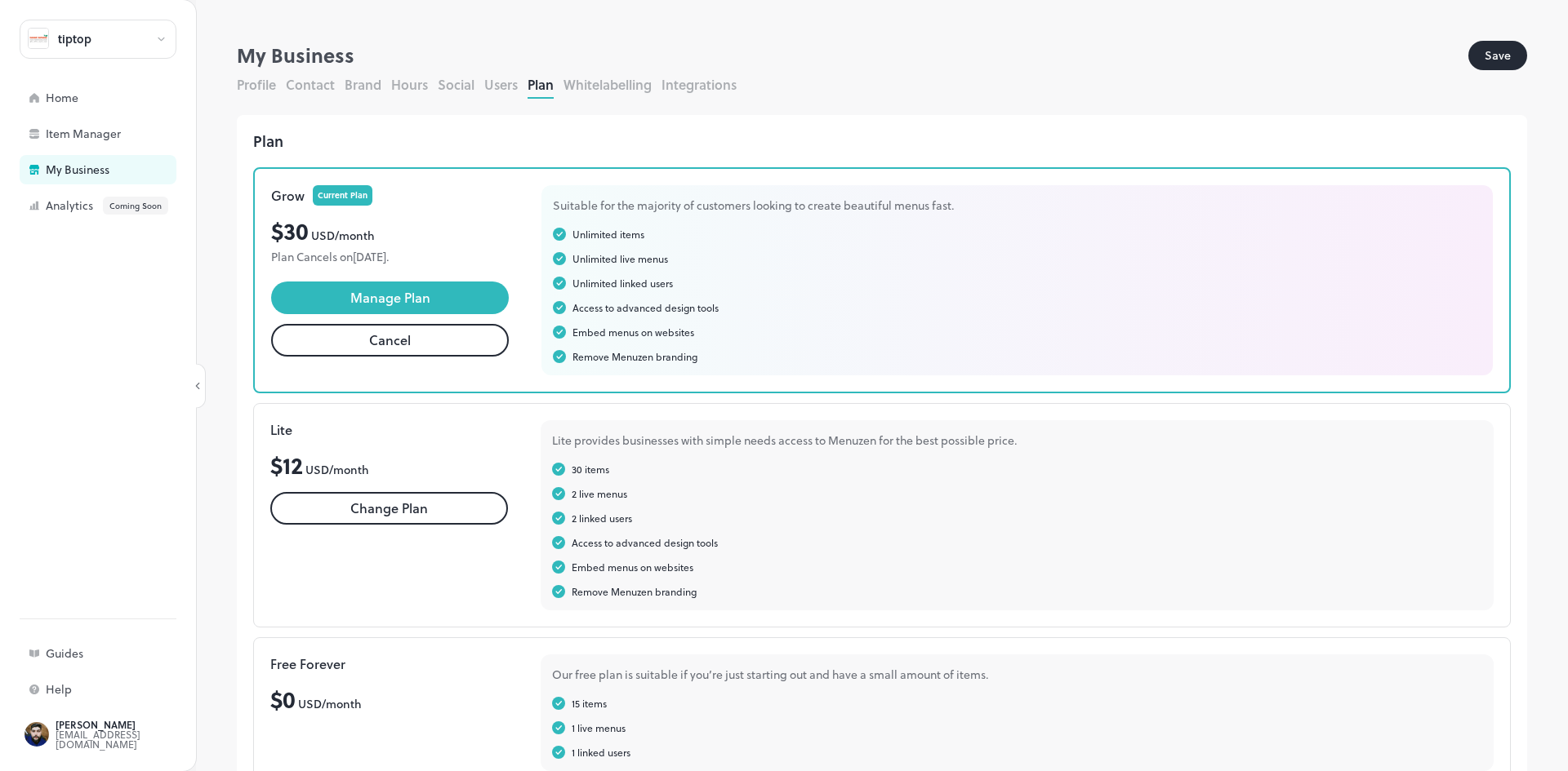
click at [433, 343] on button "Cancel" at bounding box center [390, 340] width 238 height 32
